Goal: Navigation & Orientation: Find specific page/section

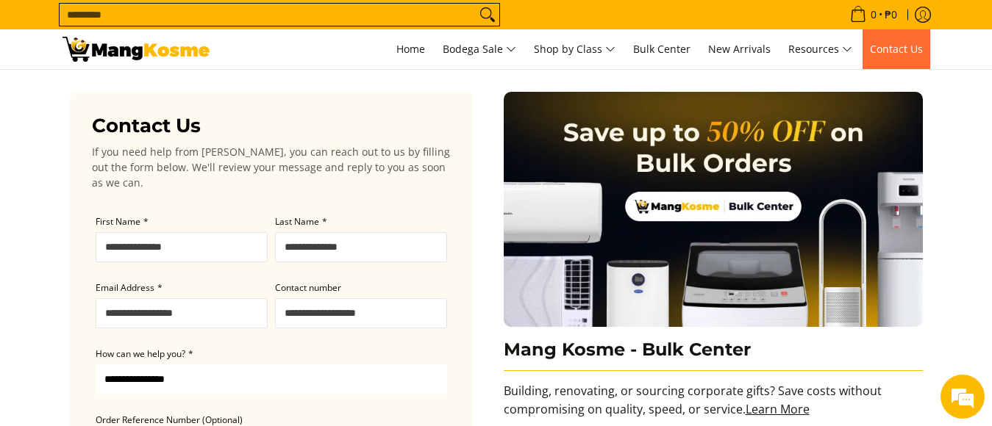
click at [895, 44] on span "Contact Us" at bounding box center [896, 49] width 53 height 14
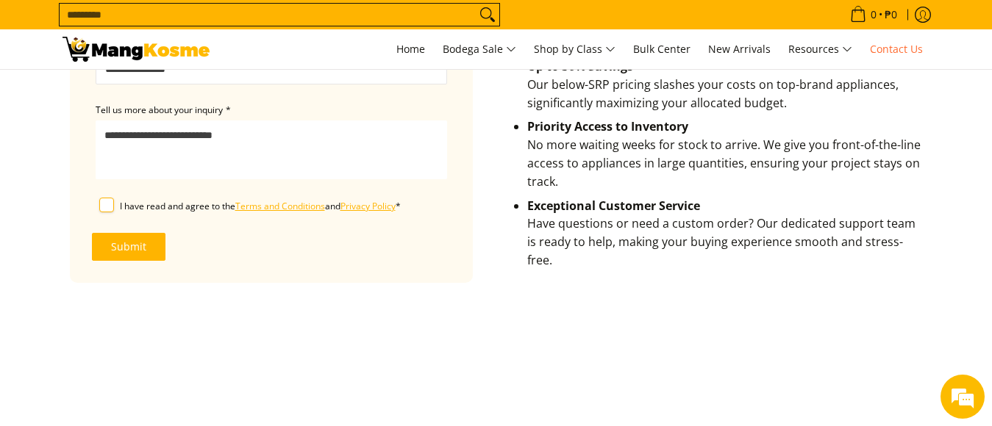
scroll to position [303, 0]
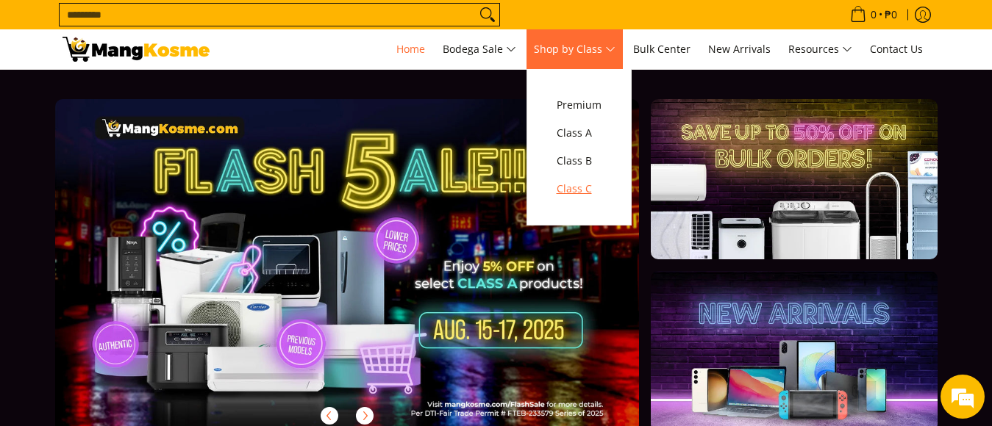
click at [578, 191] on span "Class C" at bounding box center [578, 189] width 45 height 18
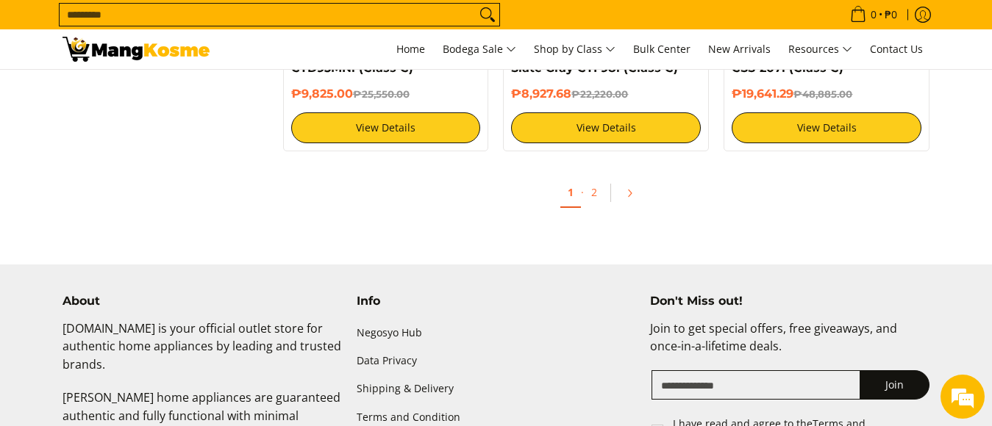
scroll to position [3087, 0]
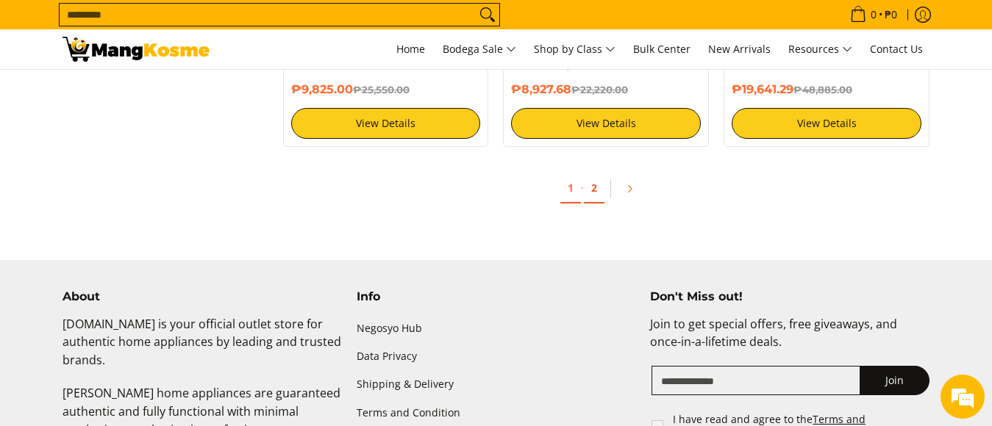
click at [591, 178] on link "2" at bounding box center [594, 188] width 21 height 30
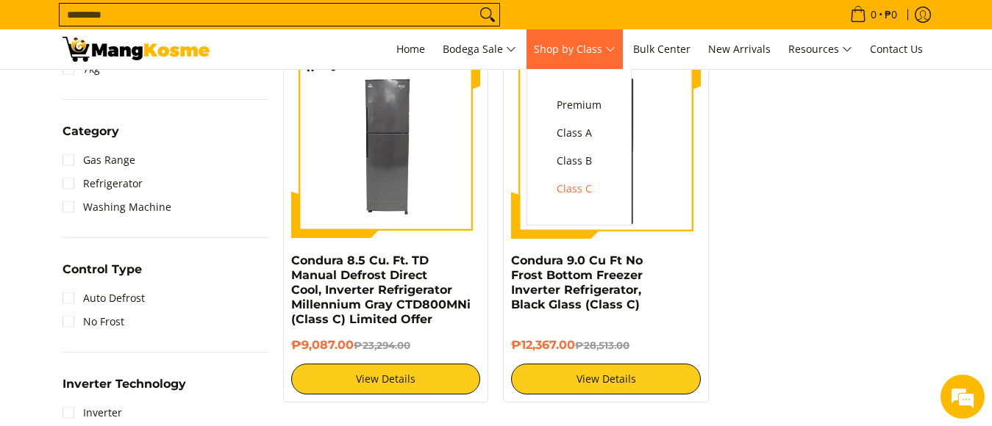
click at [592, 49] on span "Shop by Class" at bounding box center [575, 49] width 82 height 18
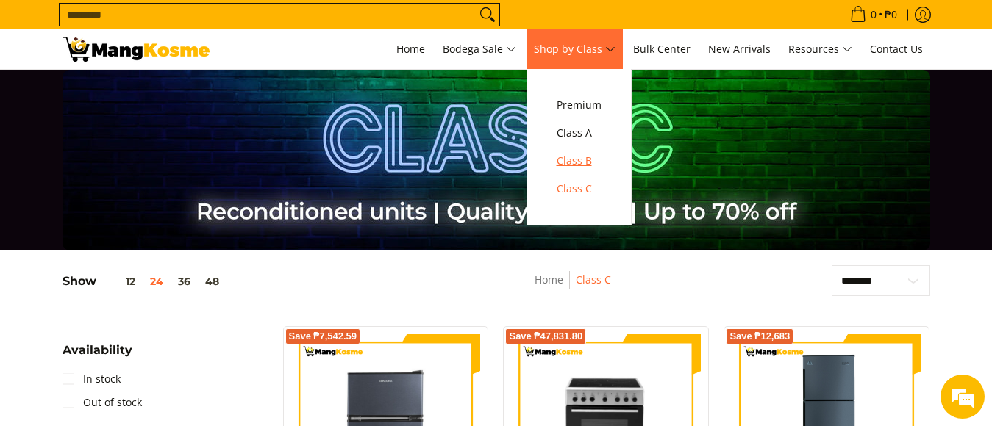
click at [576, 162] on span "Class B" at bounding box center [578, 161] width 45 height 18
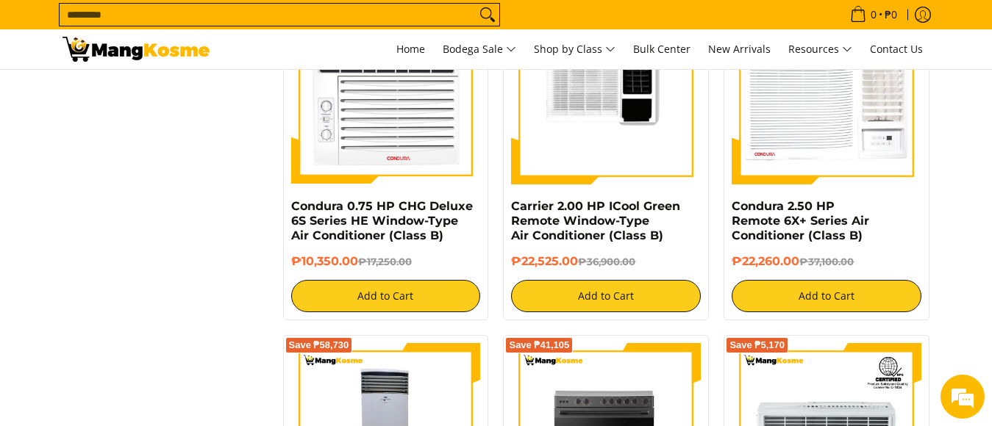
scroll to position [2132, 0]
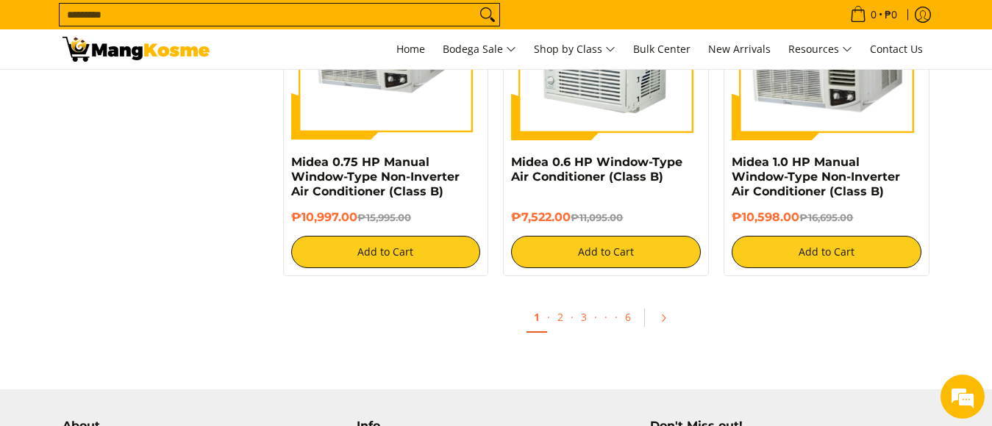
scroll to position [2940, 0]
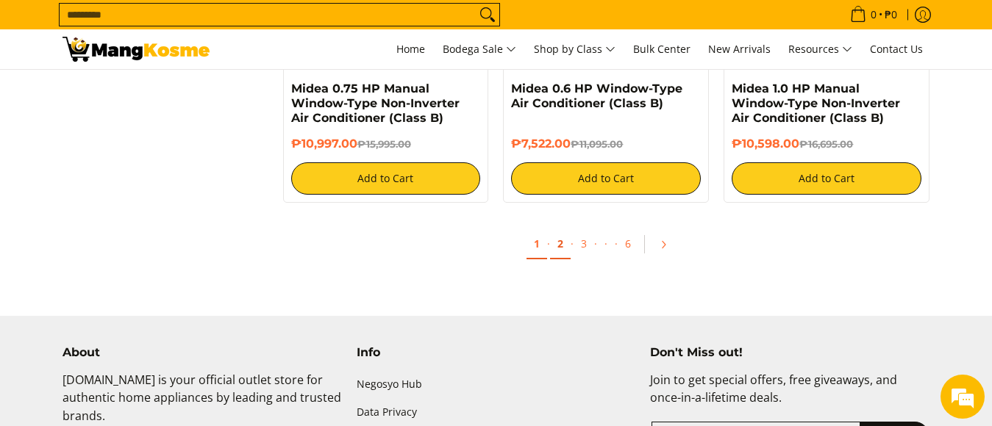
click at [563, 237] on link "2" at bounding box center [560, 244] width 21 height 30
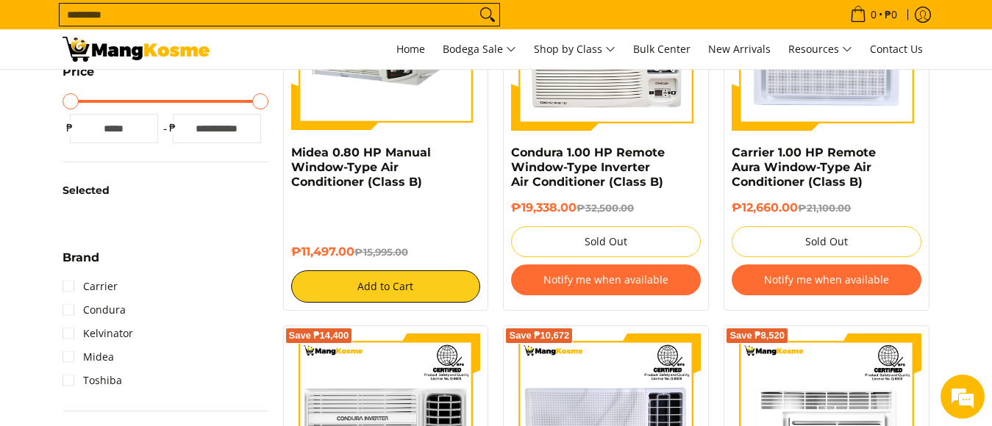
scroll to position [368, 0]
